Goal: Task Accomplishment & Management: Use online tool/utility

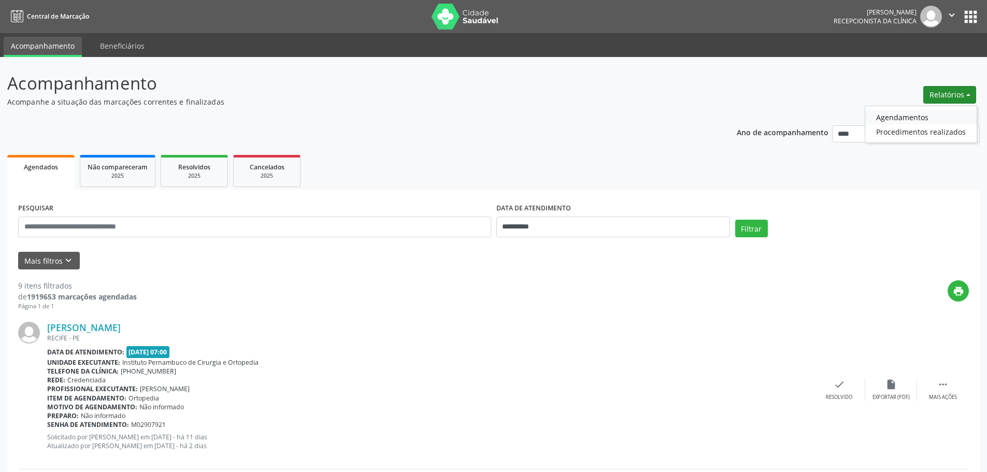
click at [933, 112] on link "Agendamentos" at bounding box center [920, 117] width 111 height 15
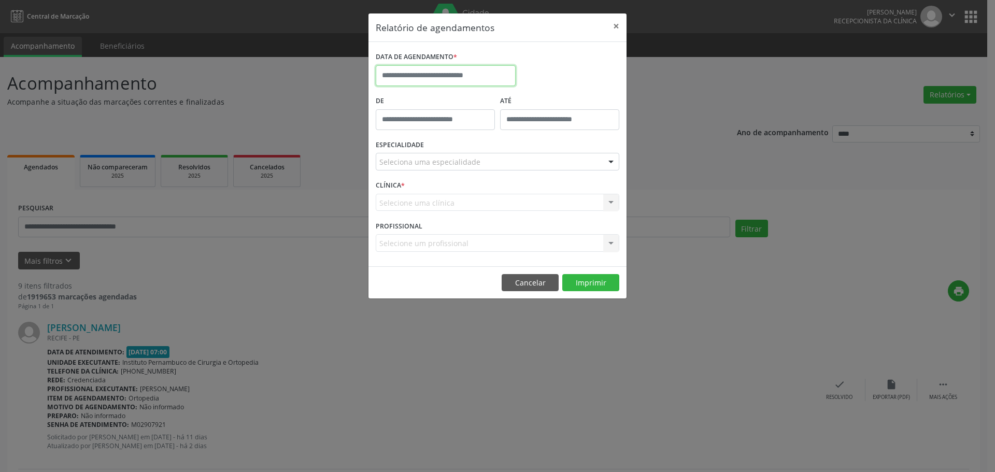
click at [469, 67] on input "text" at bounding box center [446, 75] width 140 height 21
click at [434, 152] on span "9" at bounding box center [432, 150] width 20 height 20
type input "**********"
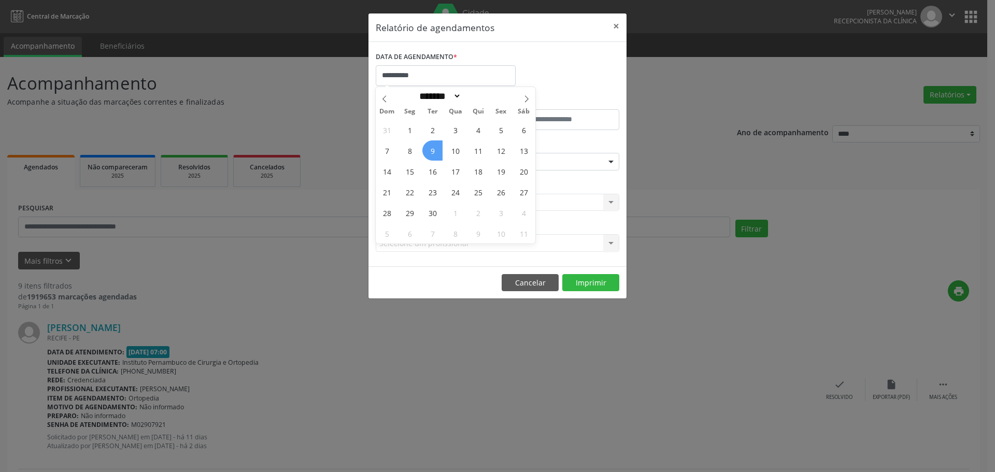
click at [434, 152] on span "9" at bounding box center [432, 150] width 20 height 20
drag, startPoint x: 458, startPoint y: 155, endPoint x: 458, endPoint y: 163, distance: 8.3
click at [458, 154] on div "Seleciona uma especialidade" at bounding box center [497, 162] width 243 height 18
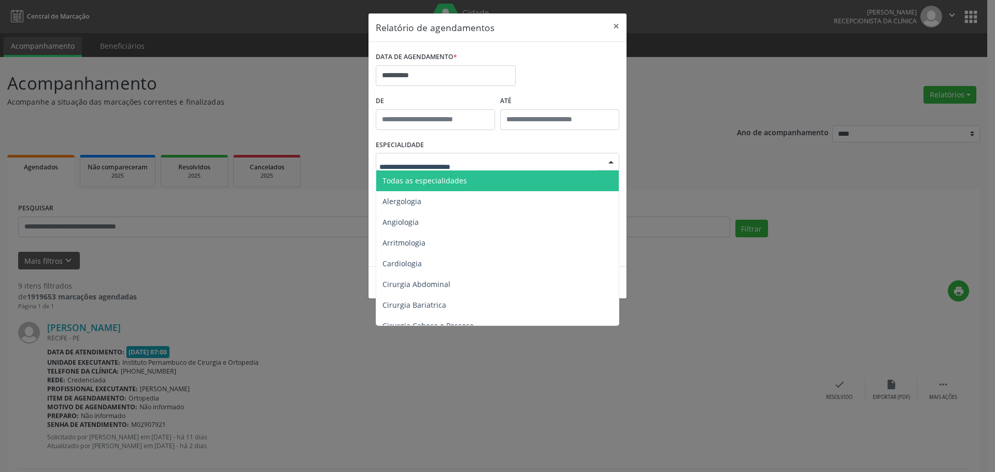
click at [461, 179] on span "Todas as especialidades" at bounding box center [424, 181] width 84 height 10
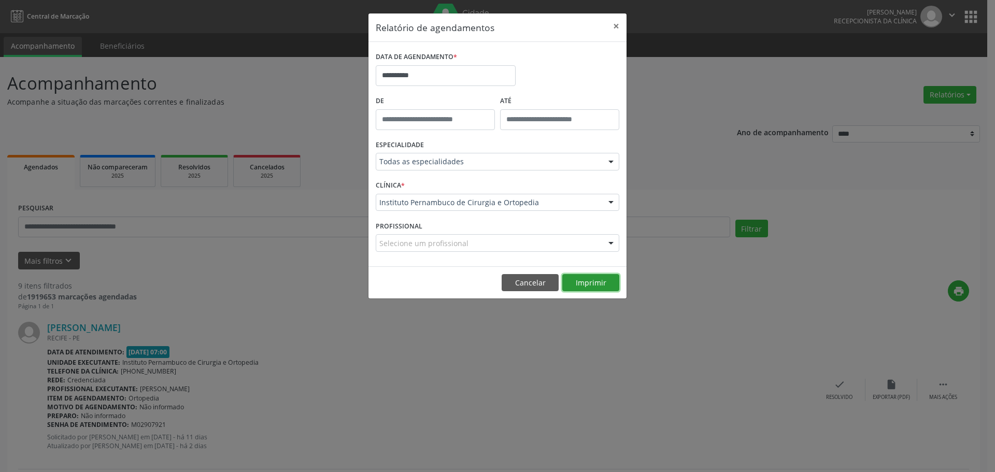
click at [601, 284] on button "Imprimir" at bounding box center [590, 283] width 57 height 18
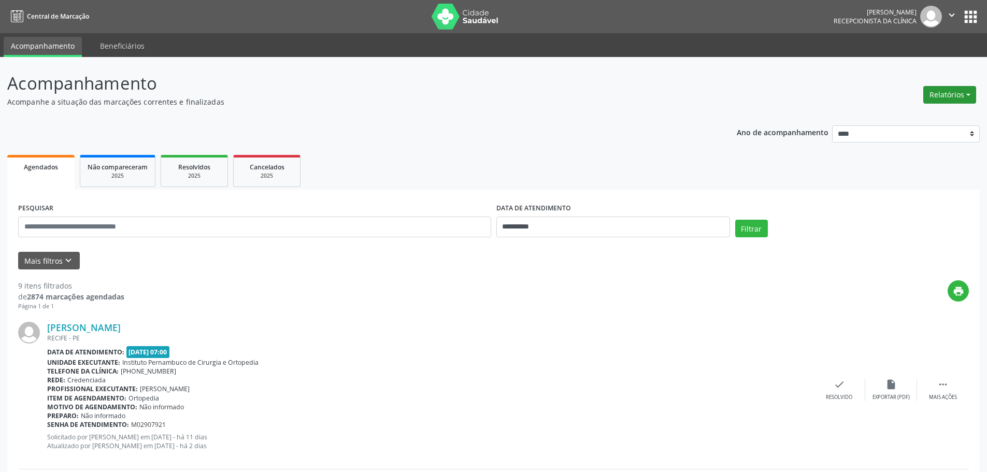
click at [946, 97] on button "Relatórios" at bounding box center [949, 95] width 53 height 18
click at [918, 115] on link "Agendamentos" at bounding box center [920, 117] width 111 height 15
select select "*"
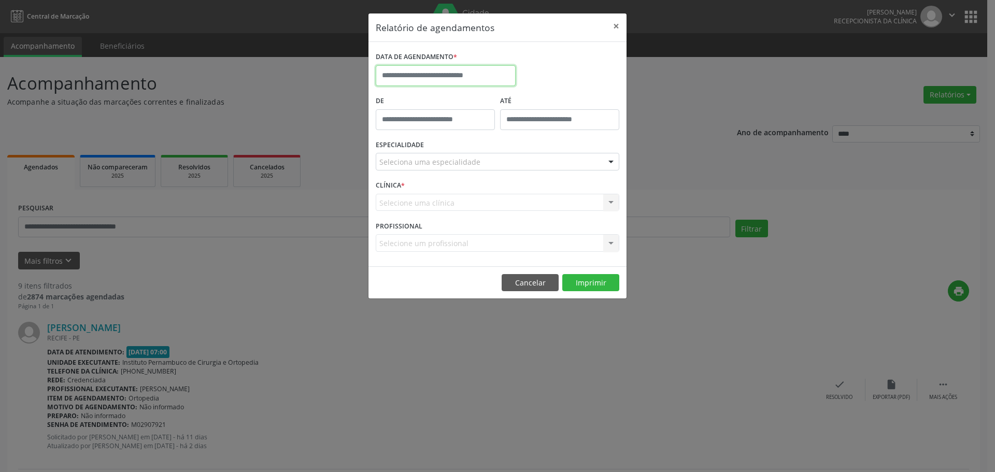
click at [441, 82] on input "text" at bounding box center [446, 75] width 140 height 21
click at [414, 177] on span "15" at bounding box center [409, 171] width 20 height 20
type input "**********"
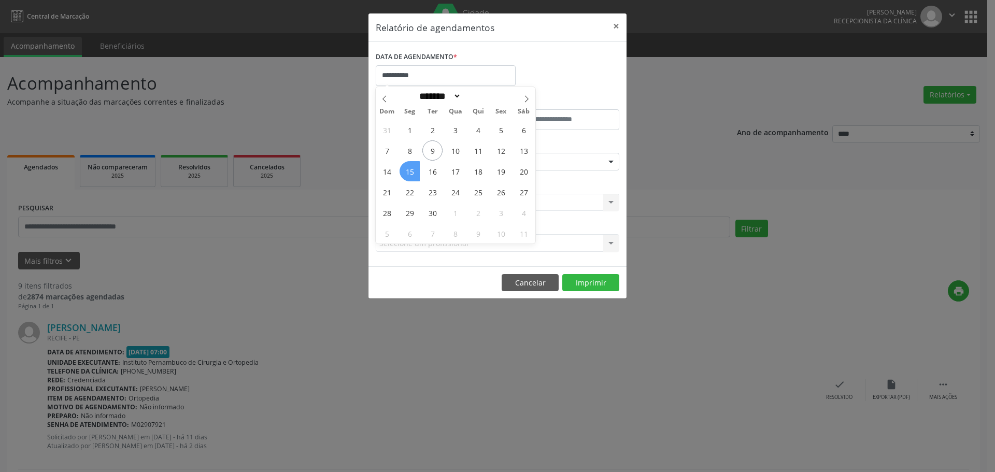
click at [414, 177] on span "15" at bounding box center [409, 171] width 20 height 20
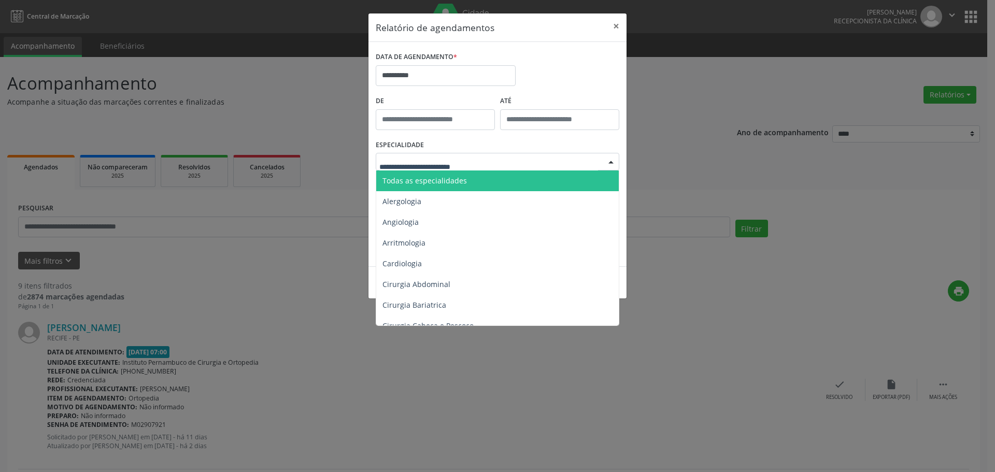
click at [431, 176] on span "Todas as especialidades" at bounding box center [424, 181] width 84 height 10
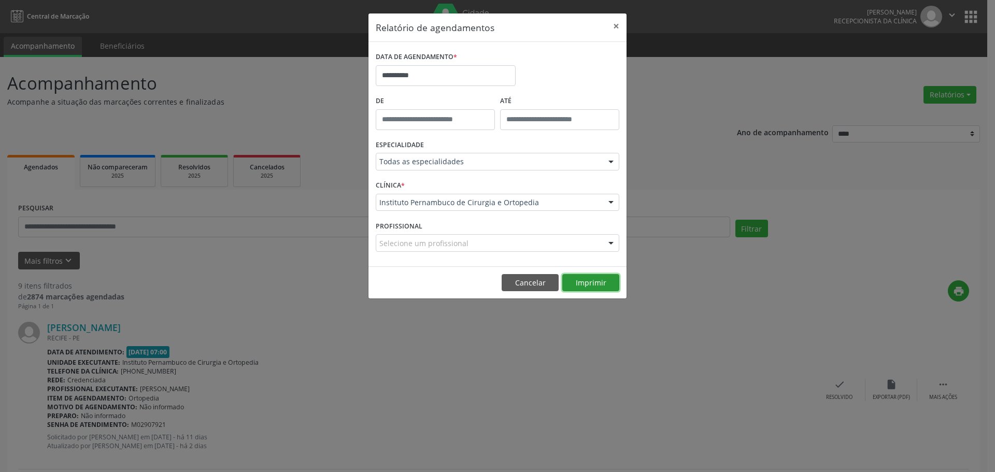
click at [596, 281] on button "Imprimir" at bounding box center [590, 283] width 57 height 18
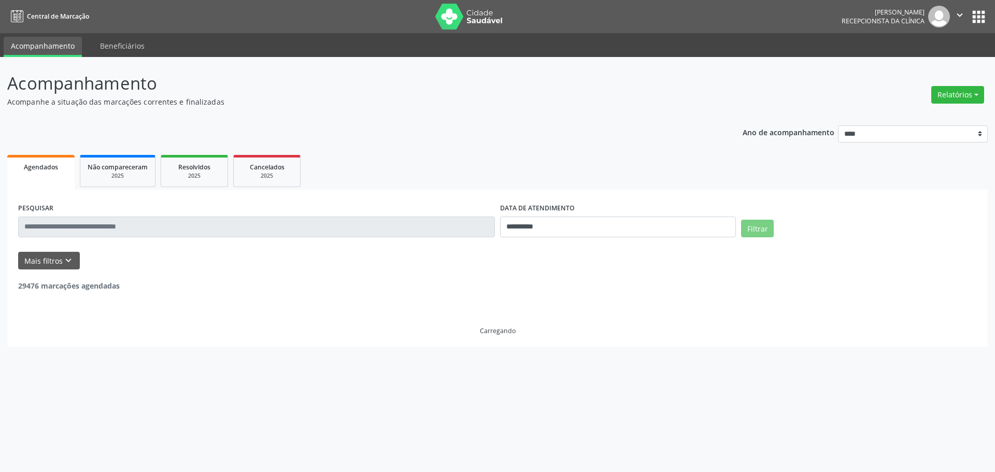
click at [957, 104] on div "Relatórios Agendamentos Procedimentos realizados" at bounding box center [957, 94] width 60 height 25
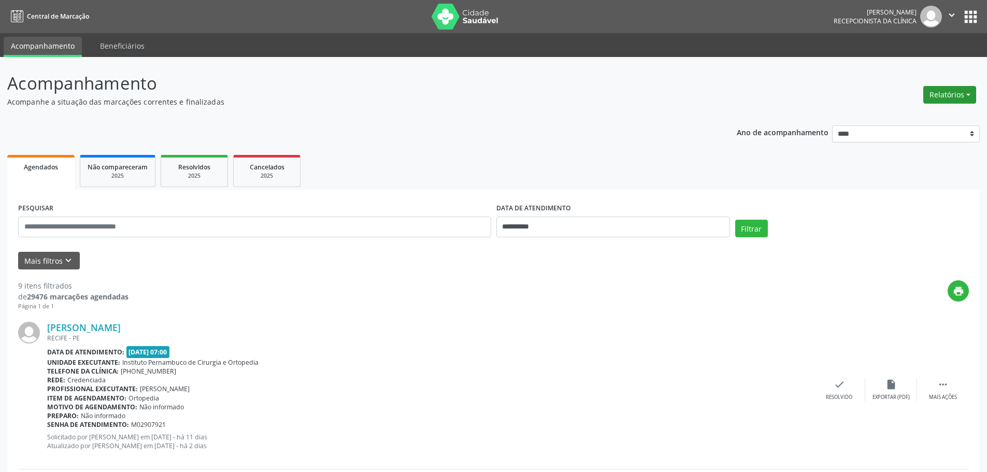
click at [957, 100] on button "Relatórios" at bounding box center [949, 95] width 53 height 18
click at [930, 116] on link "Agendamentos" at bounding box center [920, 117] width 111 height 15
select select "*"
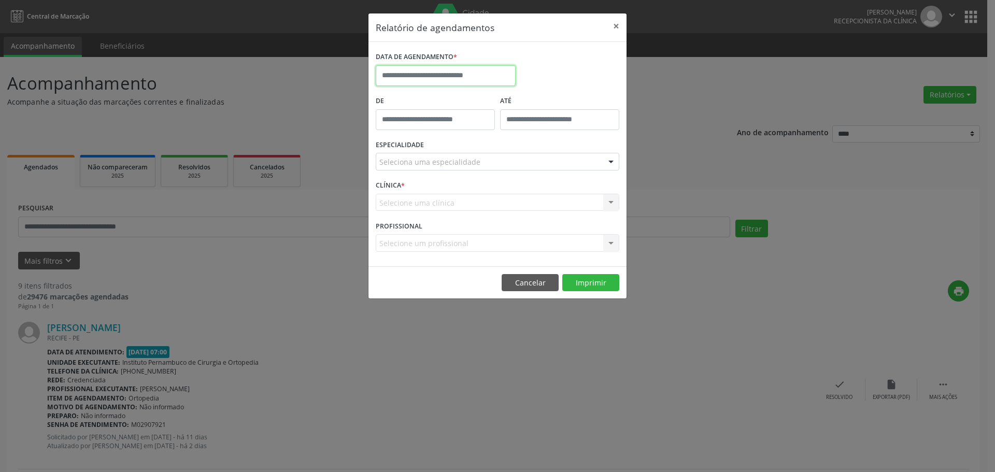
click at [449, 85] on body "**********" at bounding box center [497, 236] width 995 height 472
click at [476, 173] on span "18" at bounding box center [478, 171] width 20 height 20
type input "**********"
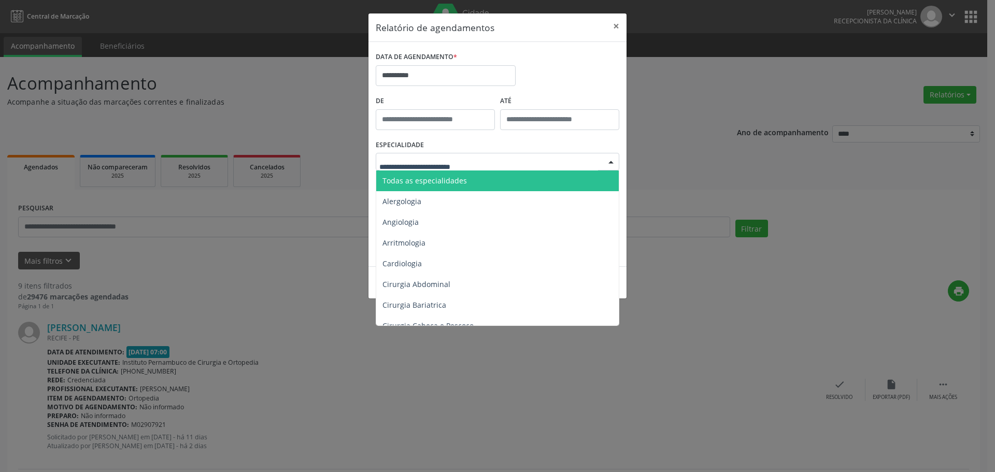
click at [477, 164] on div at bounding box center [497, 162] width 243 height 18
click at [470, 173] on span "Todas as especialidades" at bounding box center [498, 180] width 244 height 21
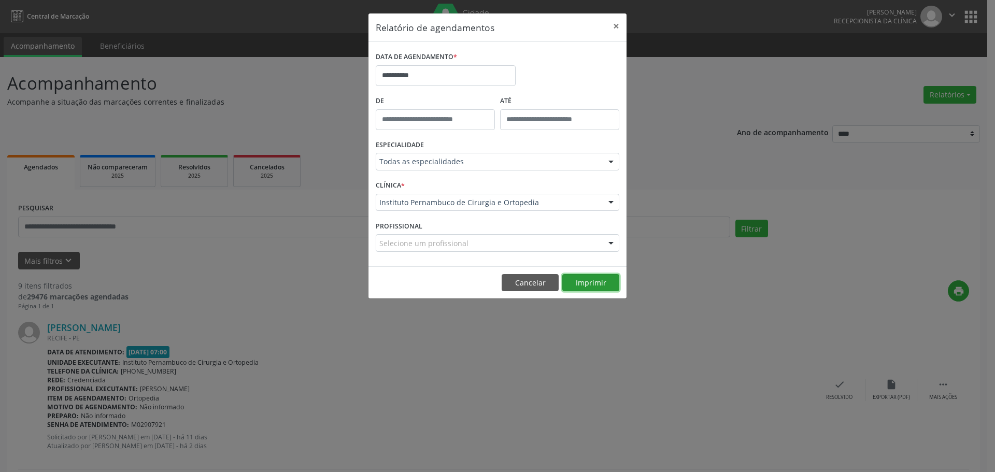
click at [595, 279] on button "Imprimir" at bounding box center [590, 283] width 57 height 18
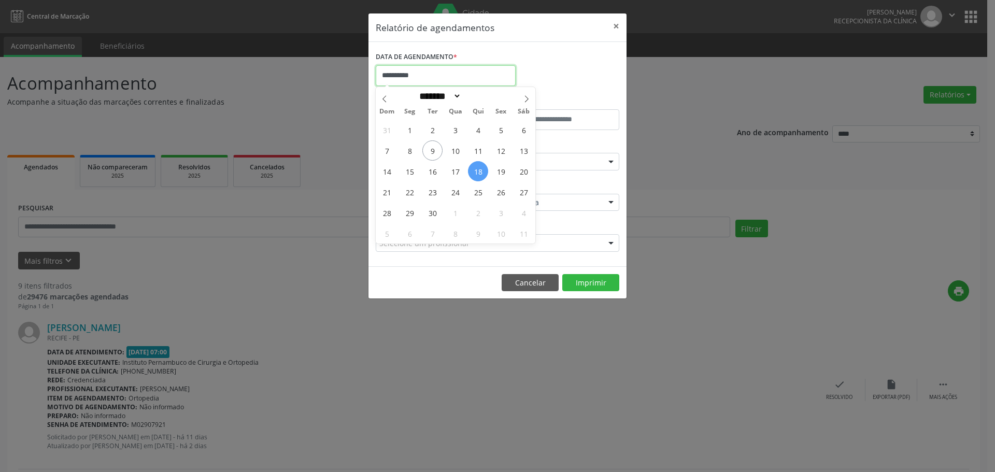
click at [444, 65] on div "**********" at bounding box center [446, 67] width 140 height 37
click at [495, 174] on span "19" at bounding box center [501, 171] width 20 height 20
type input "**********"
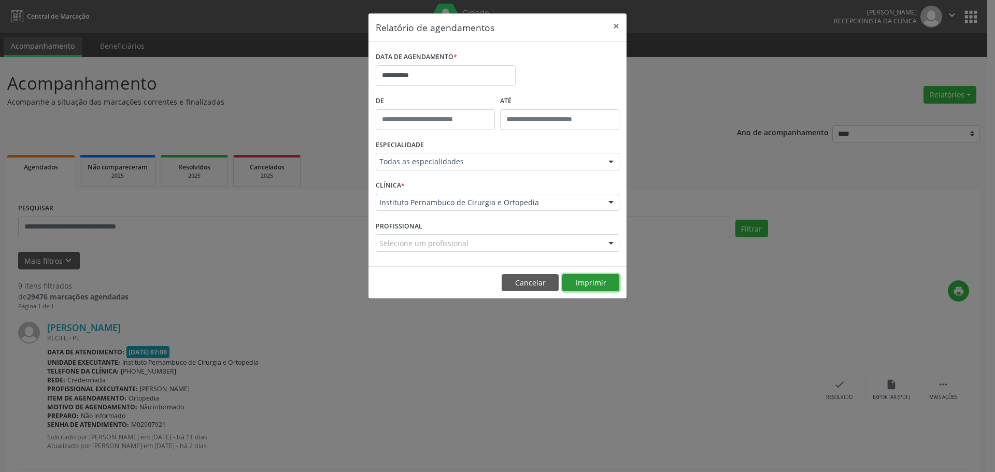
click at [593, 286] on button "Imprimir" at bounding box center [590, 283] width 57 height 18
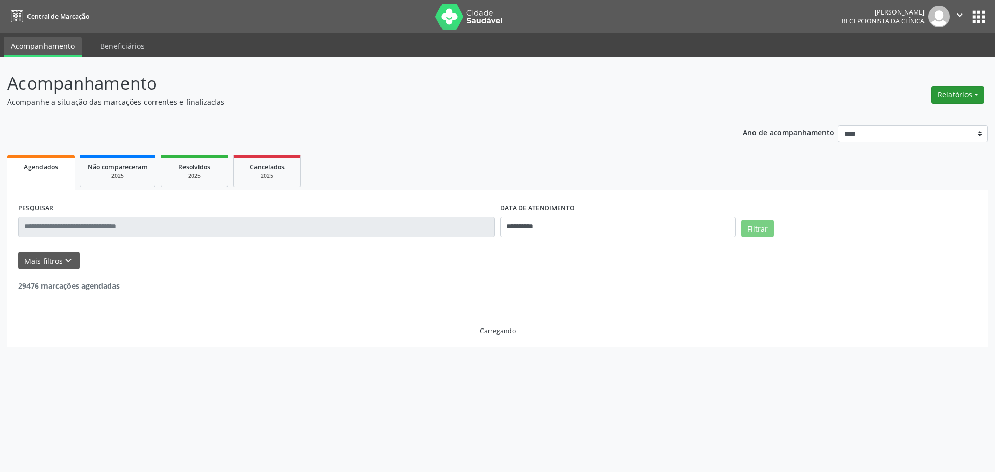
click at [959, 86] on button "Relatórios" at bounding box center [957, 95] width 53 height 18
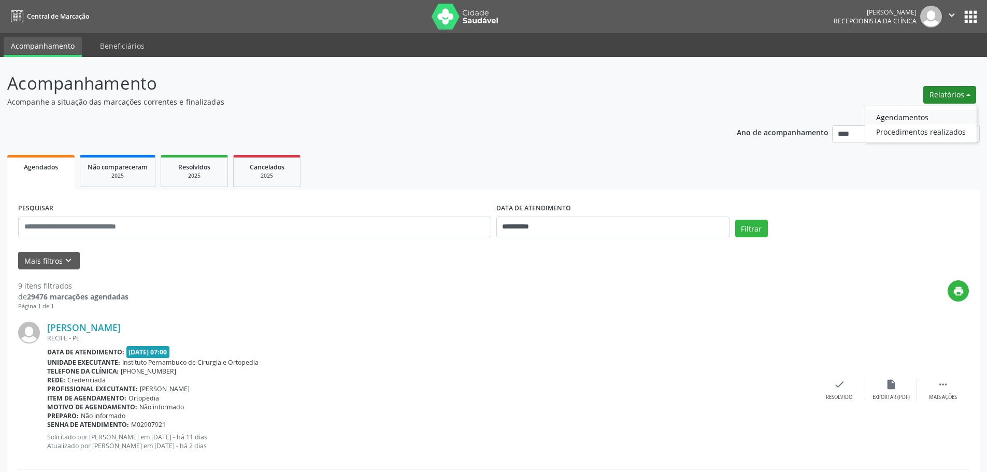
click at [902, 111] on link "Agendamentos" at bounding box center [920, 117] width 111 height 15
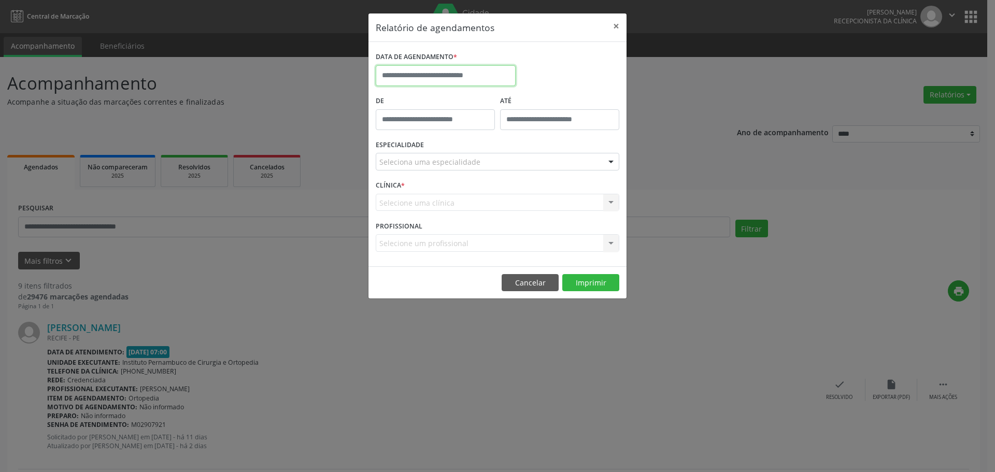
click at [454, 81] on input "text" at bounding box center [446, 75] width 140 height 21
click at [410, 172] on span "15" at bounding box center [409, 171] width 20 height 20
type input "**********"
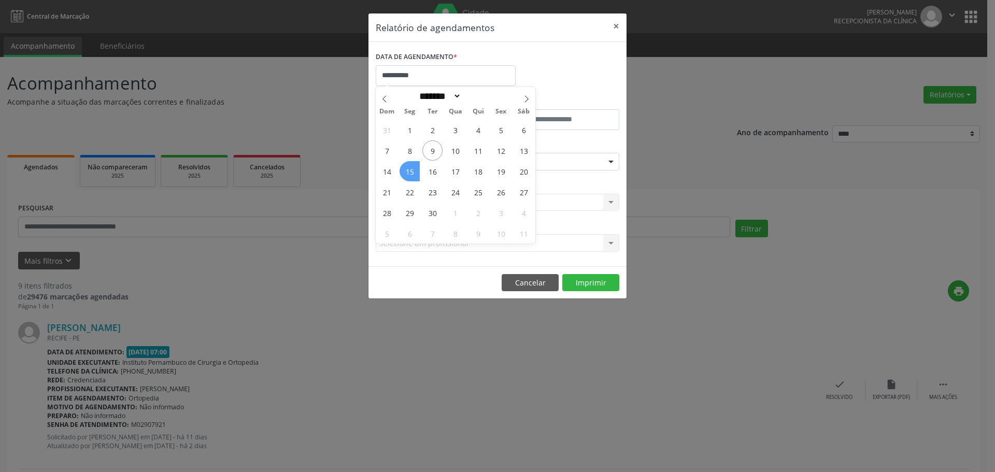
click at [410, 172] on span "15" at bounding box center [409, 171] width 20 height 20
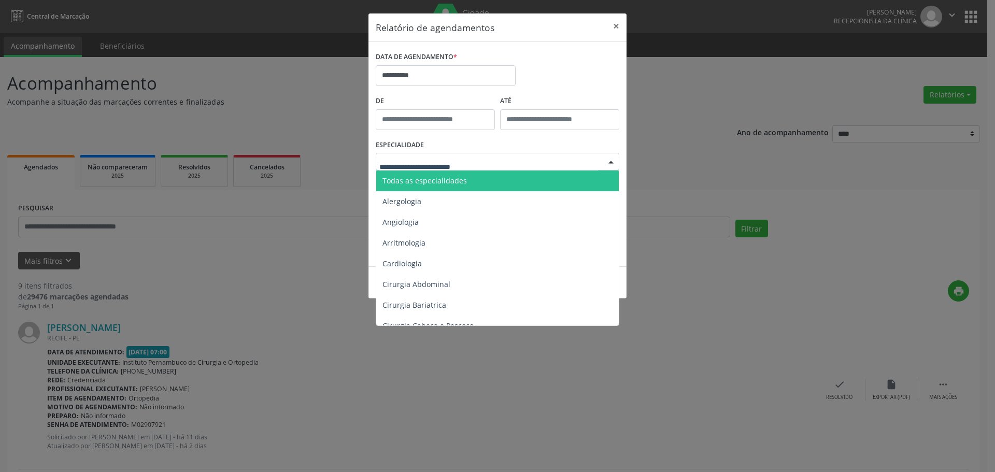
click at [460, 175] on span "Todas as especialidades" at bounding box center [498, 180] width 244 height 21
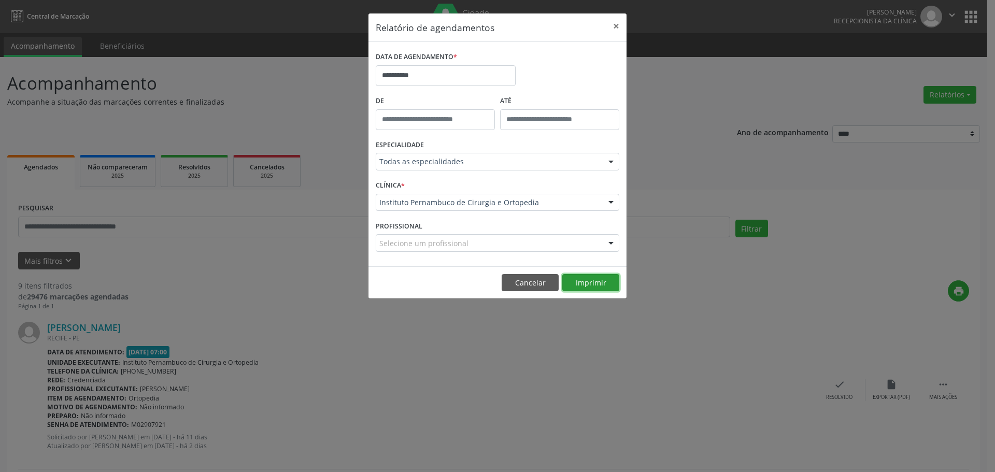
click at [579, 276] on button "Imprimir" at bounding box center [590, 283] width 57 height 18
